Goal: Navigation & Orientation: Understand site structure

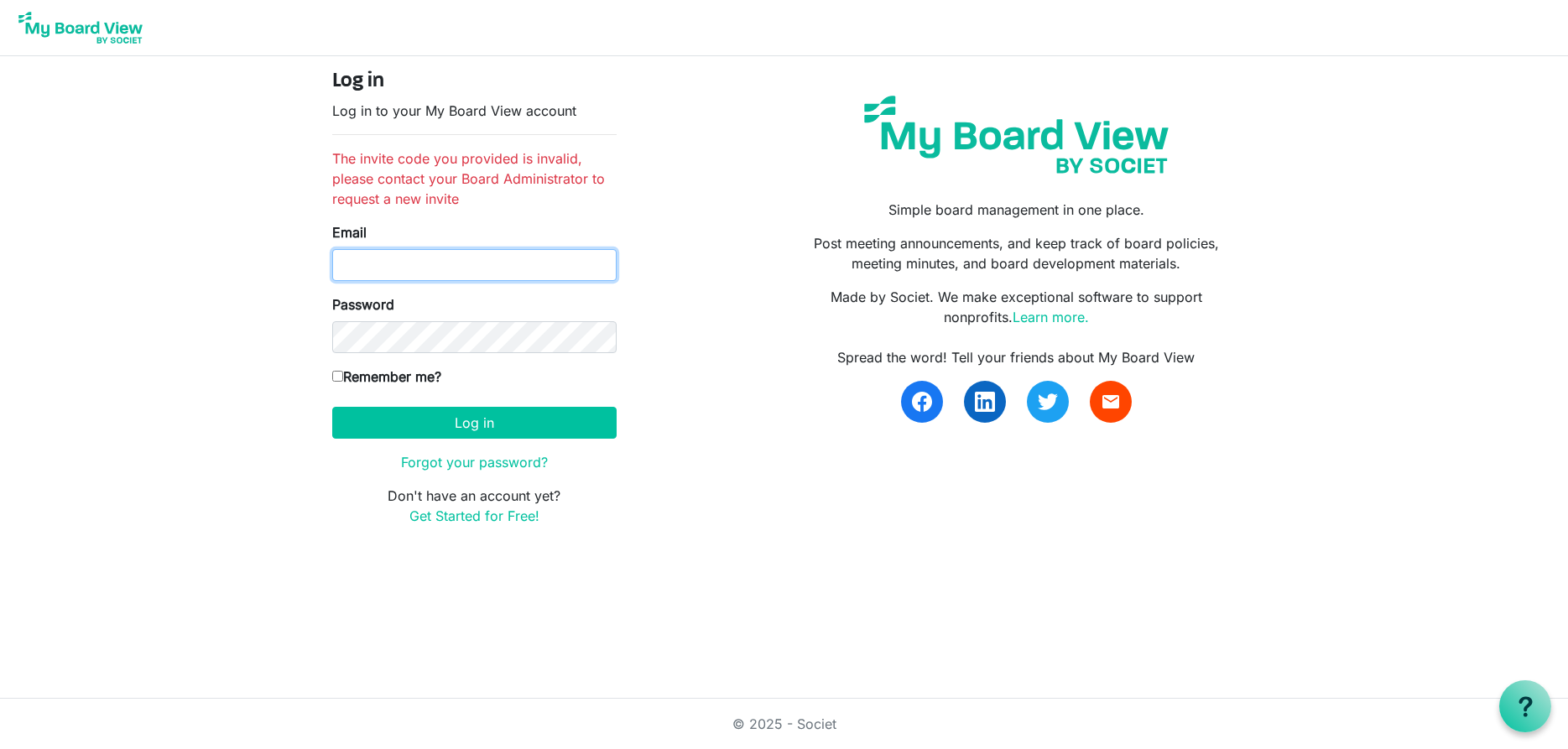
click at [442, 269] on input "Email" at bounding box center [474, 265] width 284 height 32
type input "rich3@iglide.net"
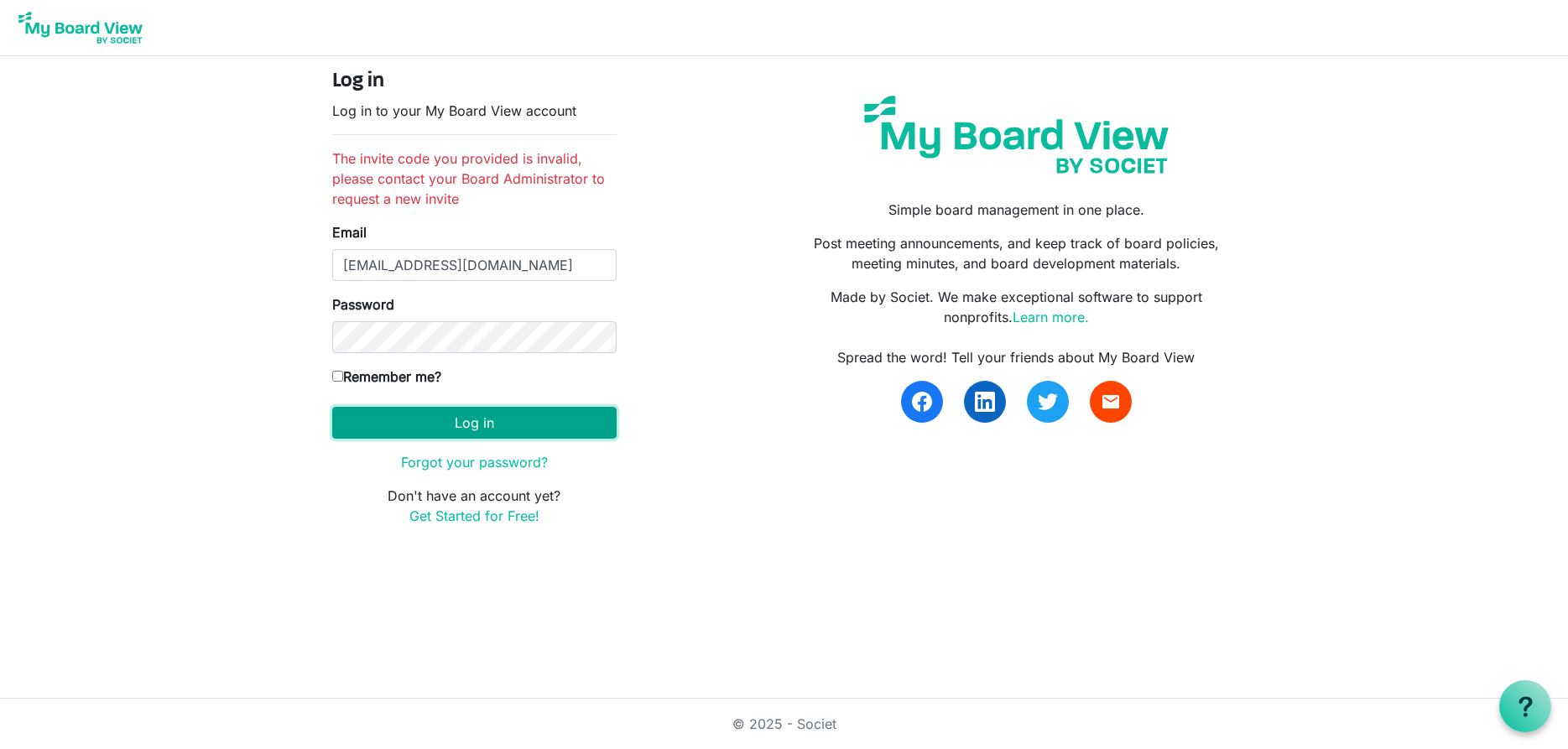
click at [450, 418] on button "Log in" at bounding box center [474, 423] width 284 height 32
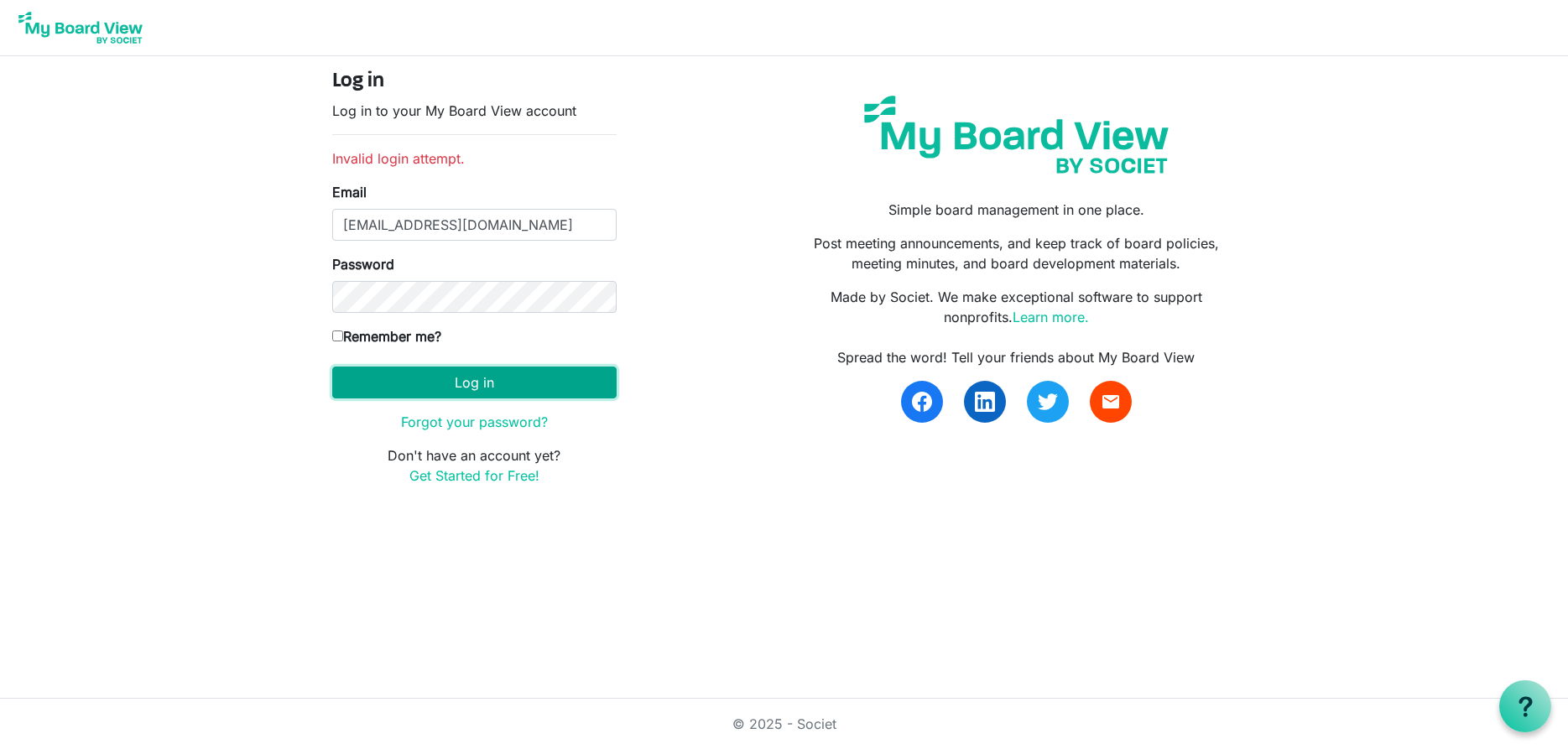
click at [442, 387] on button "Log in" at bounding box center [474, 383] width 284 height 32
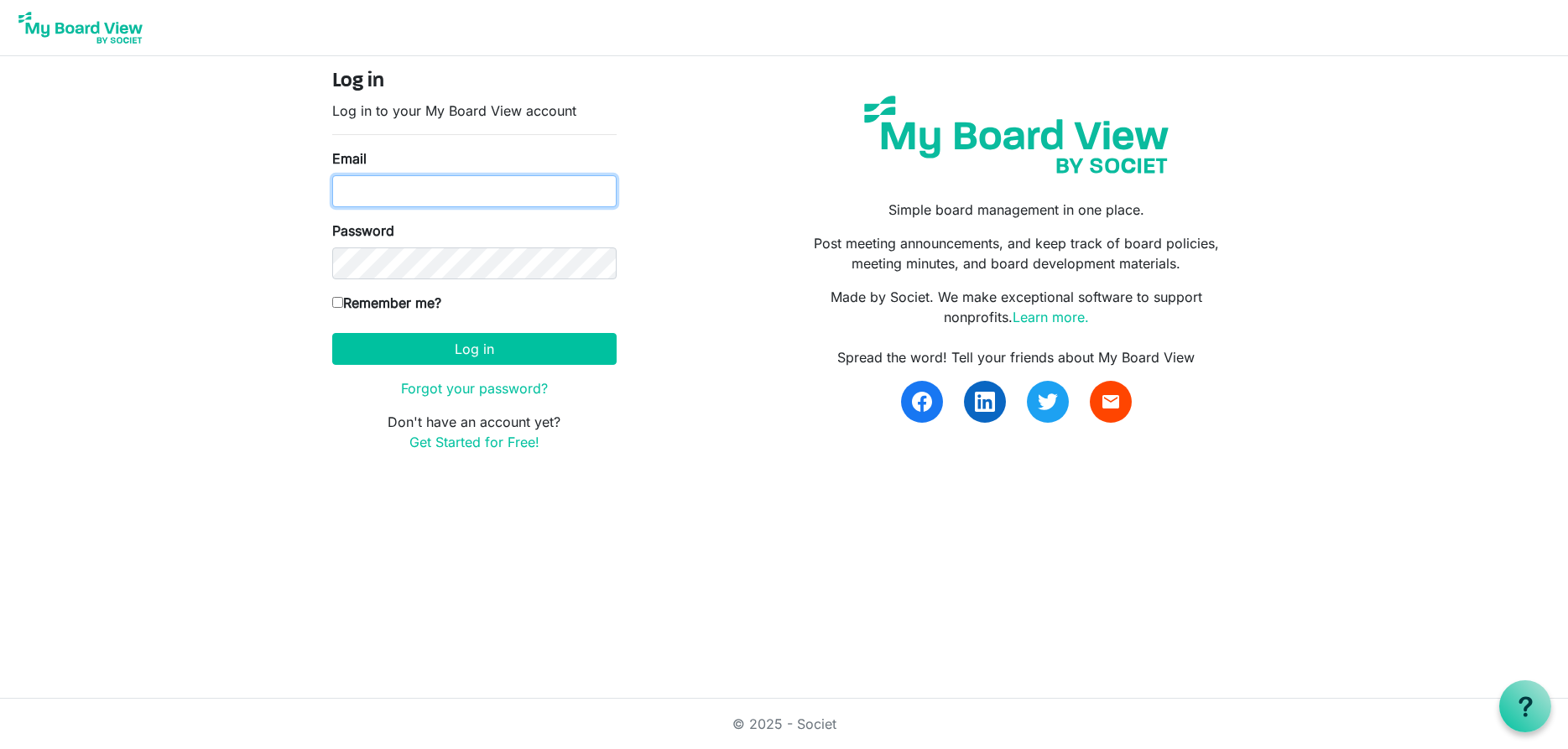
click at [470, 193] on input "Email" at bounding box center [474, 191] width 284 height 32
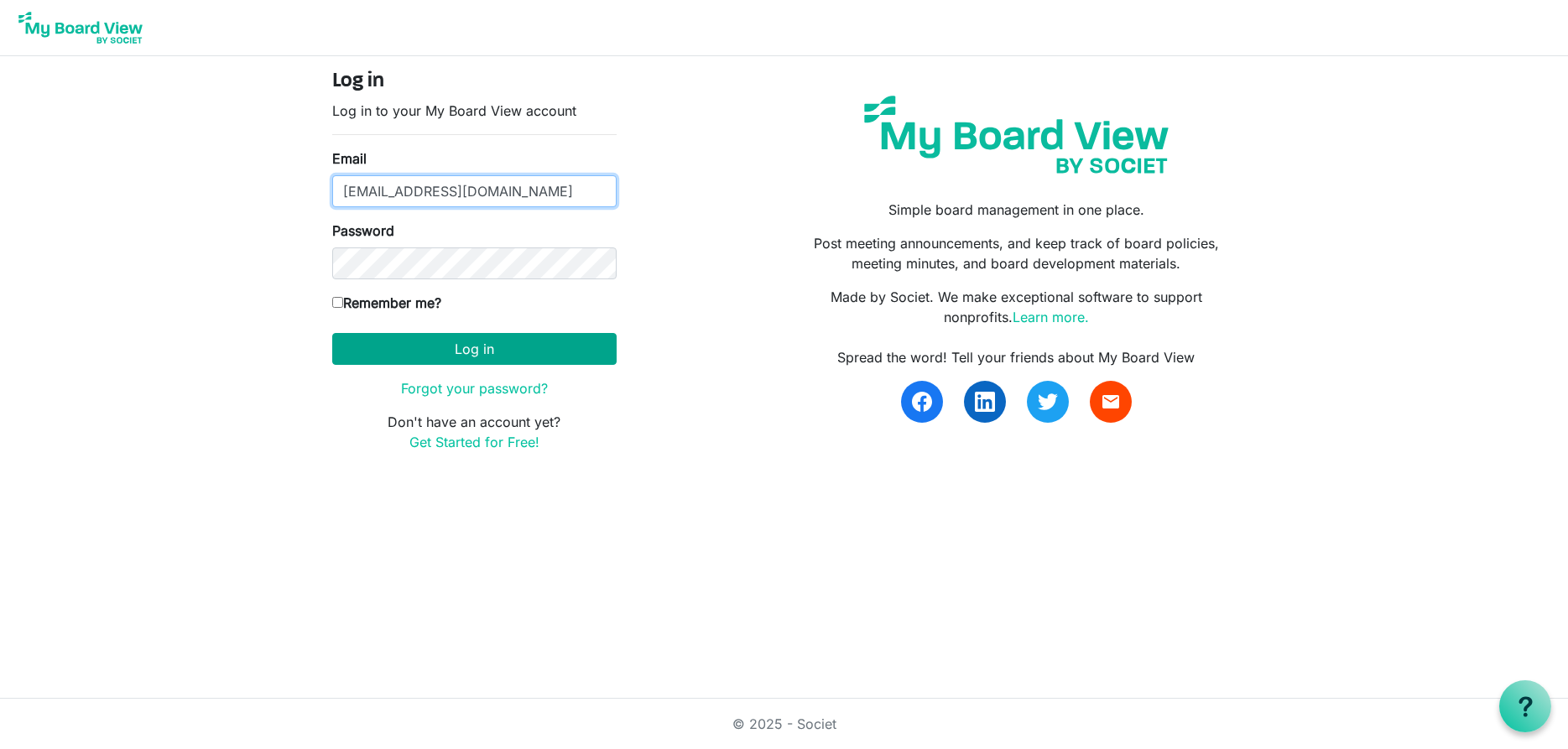
type input "[EMAIL_ADDRESS][DOMAIN_NAME]"
click at [519, 342] on button "Log in" at bounding box center [474, 349] width 284 height 32
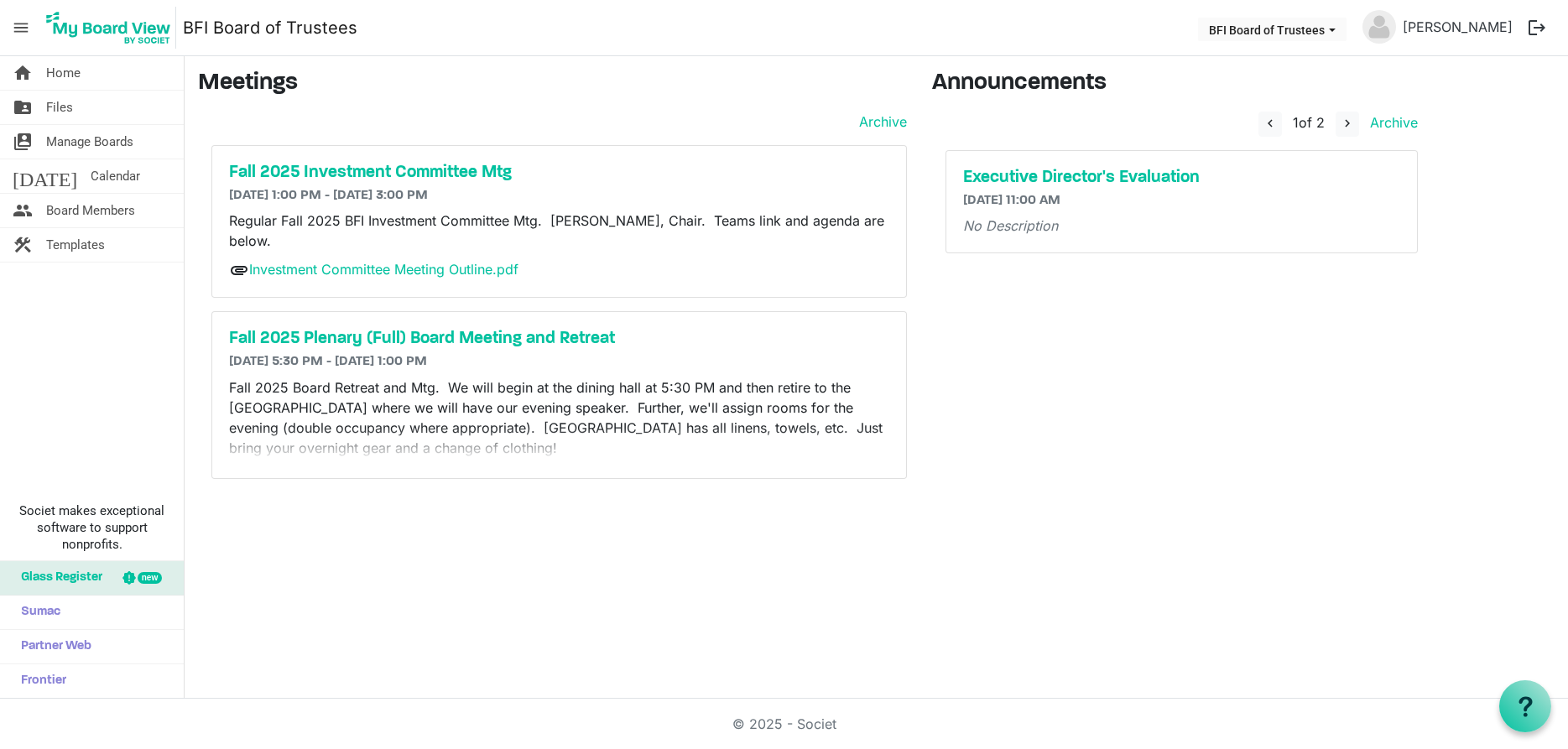
click at [1303, 125] on span "1 of 2" at bounding box center [1309, 123] width 32 height 17
click at [58, 73] on span "Home" at bounding box center [63, 74] width 34 height 34
click at [58, 108] on span "Files" at bounding box center [59, 108] width 26 height 34
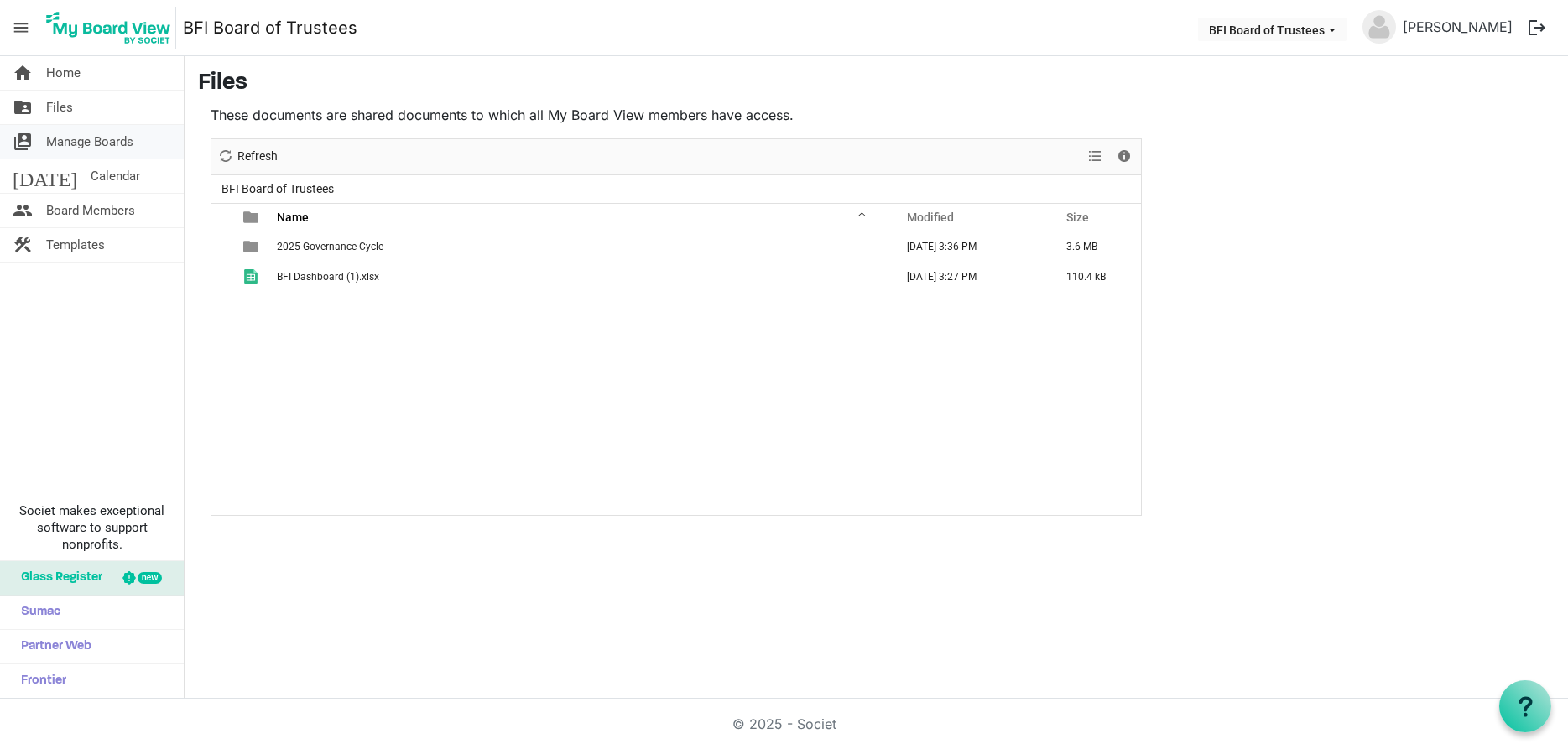
click at [63, 141] on span "Manage Boards" at bounding box center [90, 141] width 87 height 34
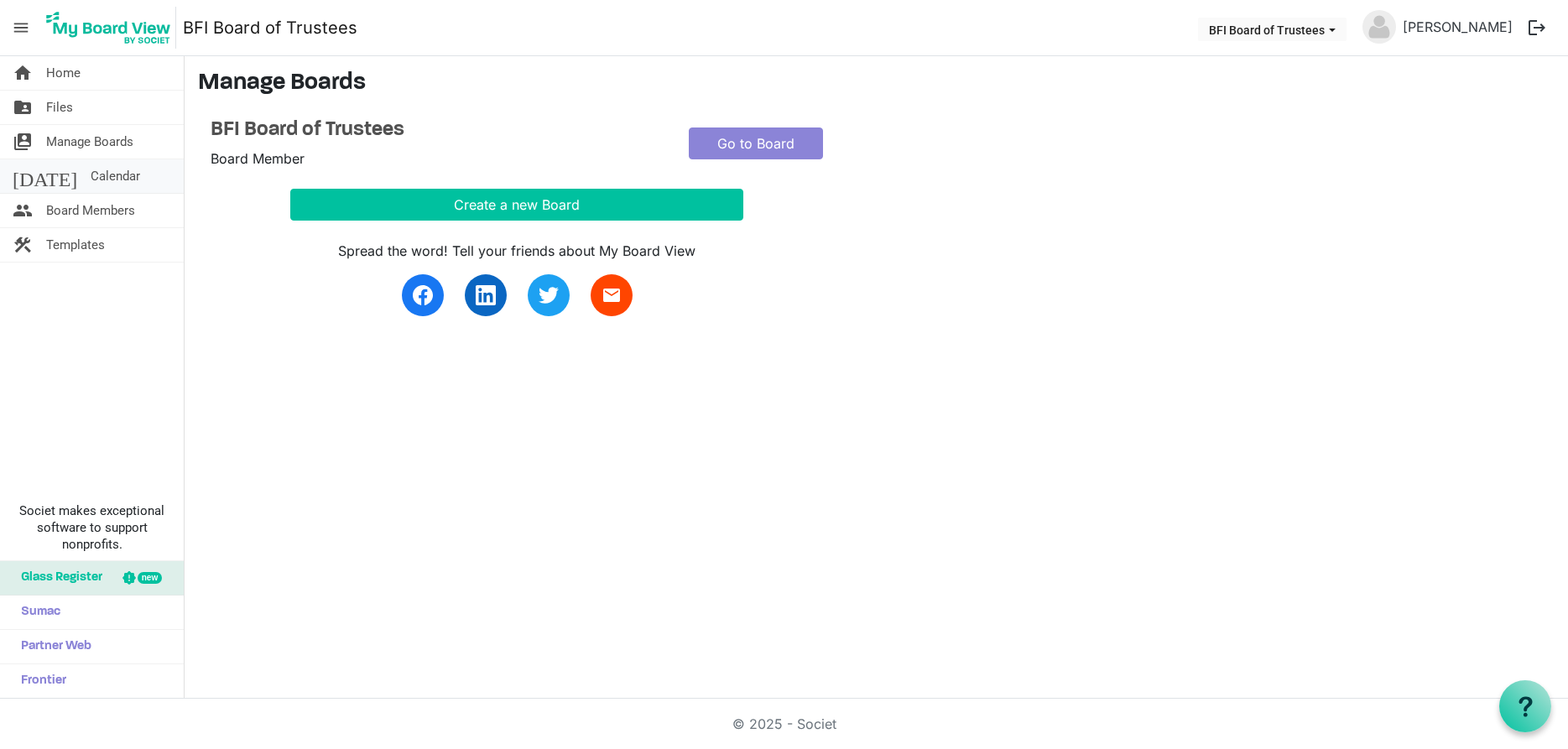
click at [91, 174] on span "Calendar" at bounding box center [115, 176] width 49 height 34
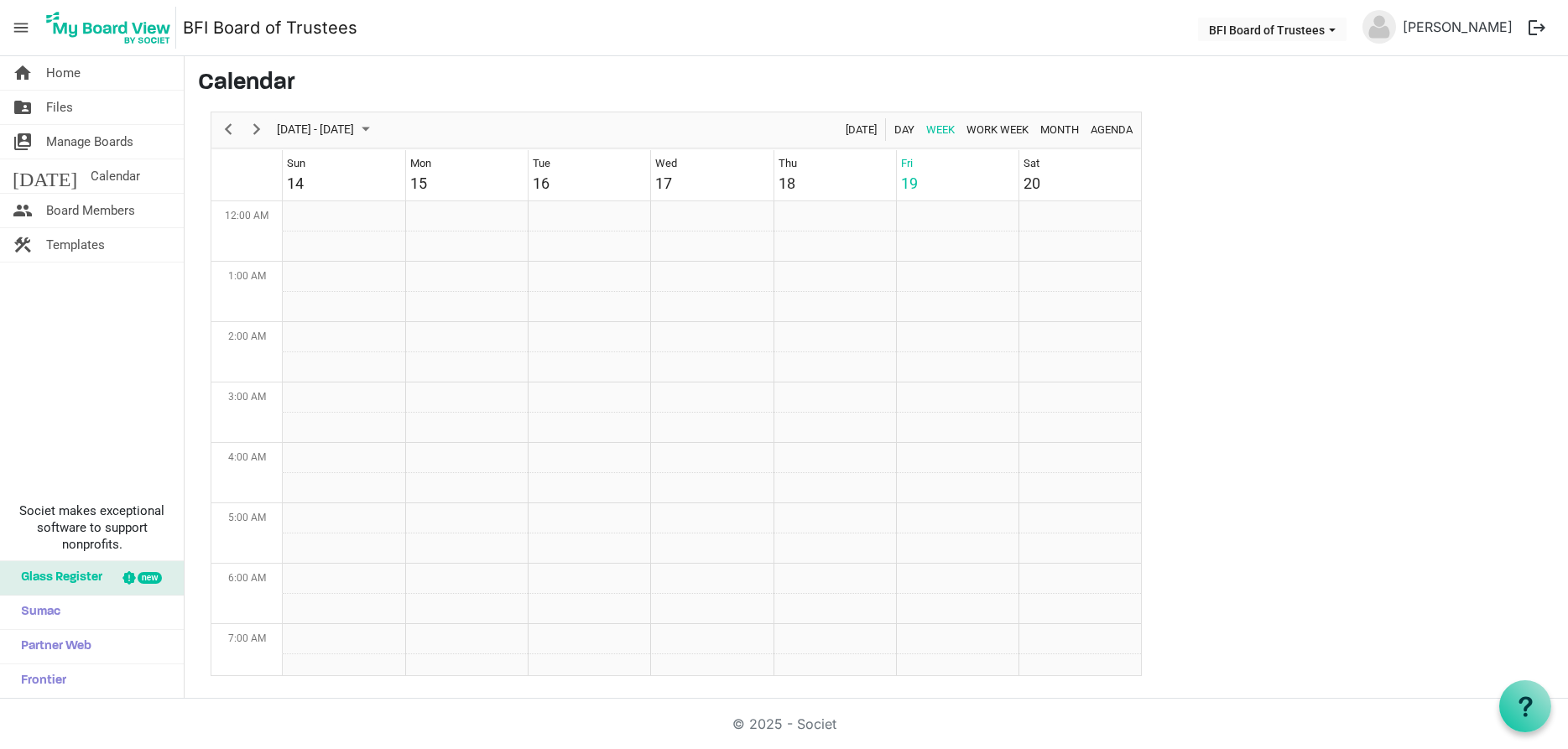
scroll to position [543, 0]
click at [62, 209] on span "Board Members" at bounding box center [91, 210] width 89 height 34
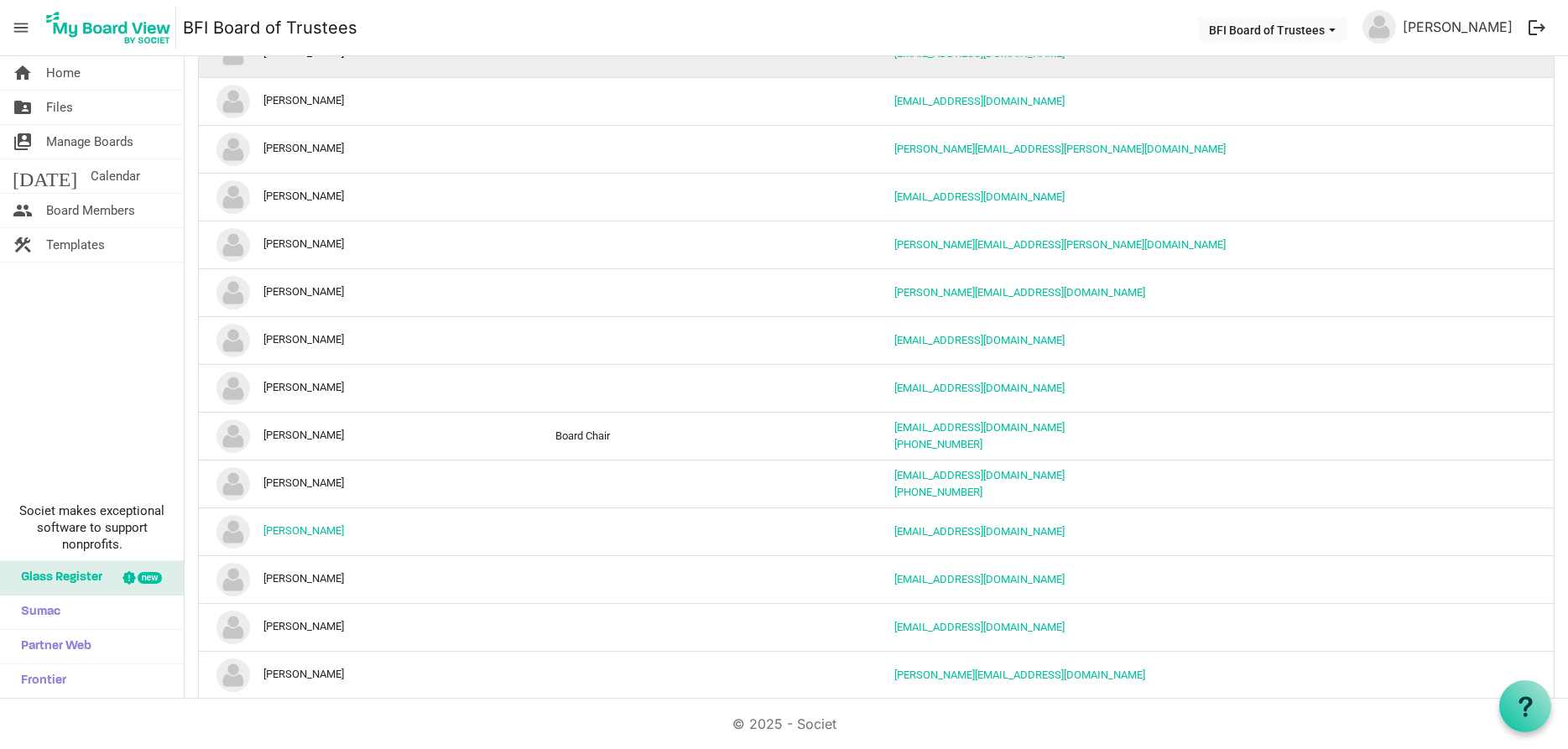
scroll to position [243, 0]
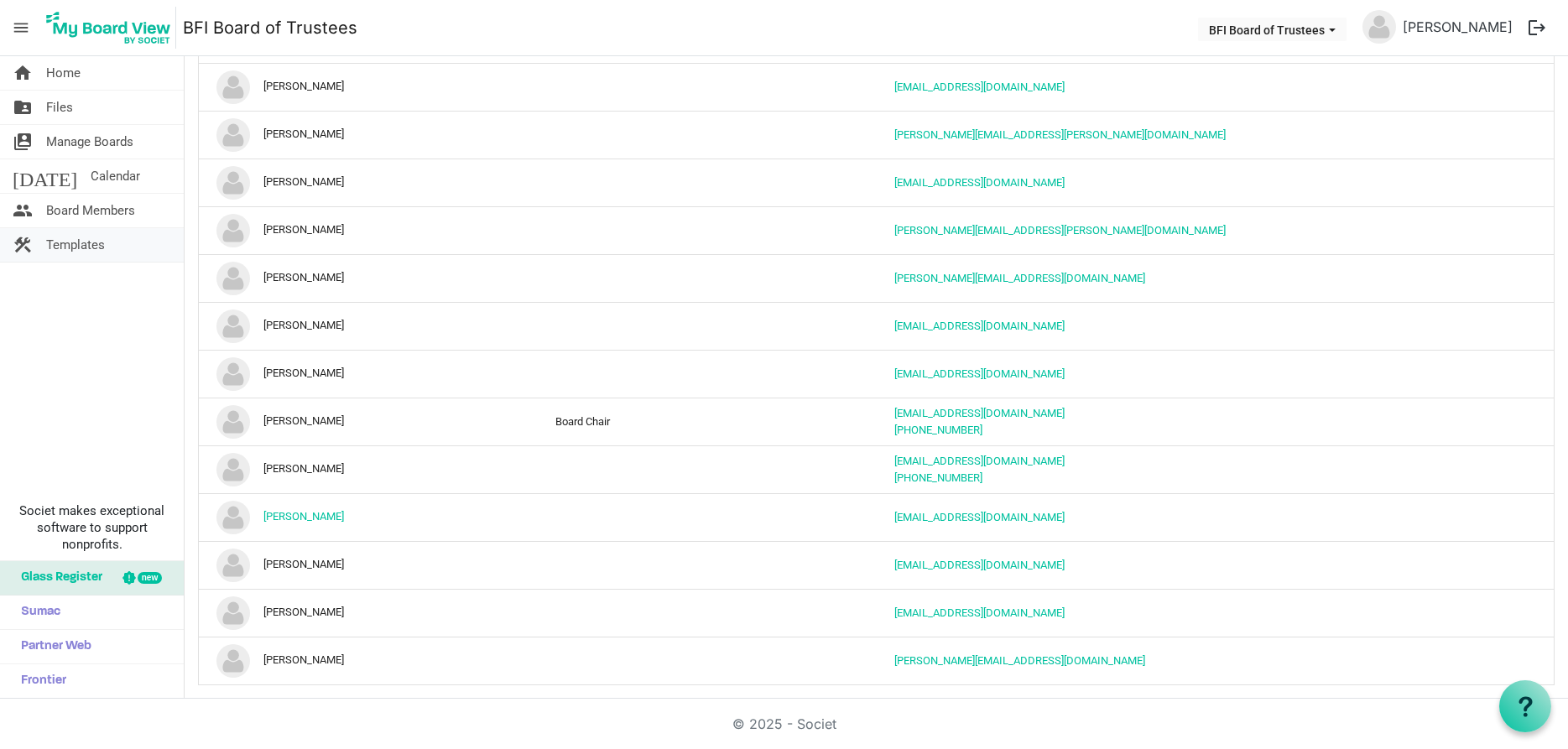
click at [86, 242] on span "Templates" at bounding box center [75, 245] width 58 height 34
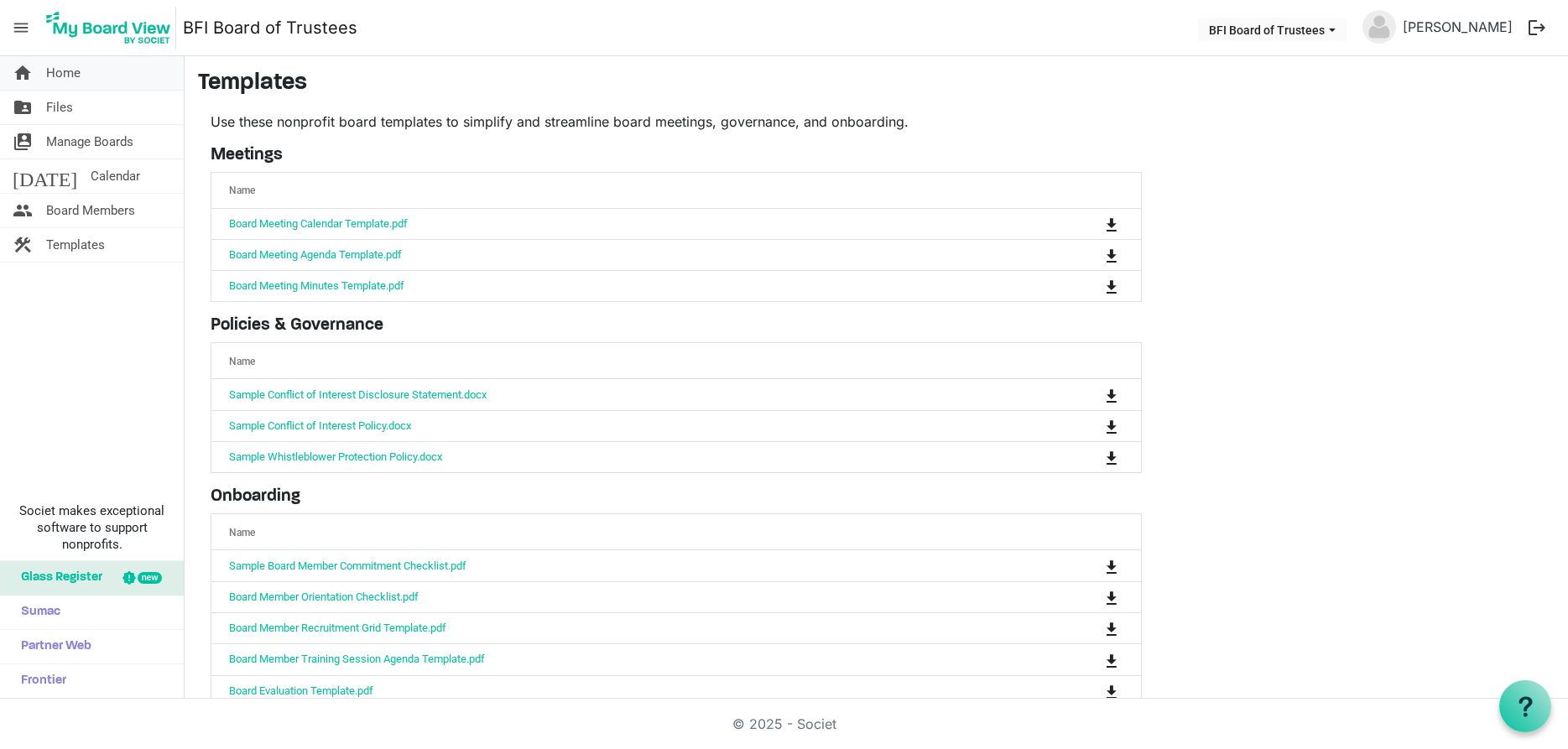
click at [64, 72] on span "Home" at bounding box center [63, 74] width 34 height 34
